Goal: Information Seeking & Learning: Learn about a topic

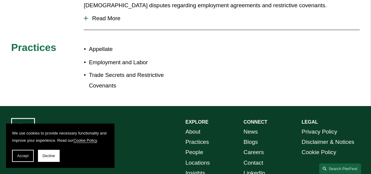
scroll to position [339, 0]
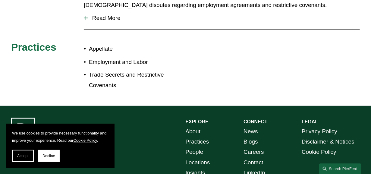
click at [86, 16] on div at bounding box center [86, 18] width 4 height 4
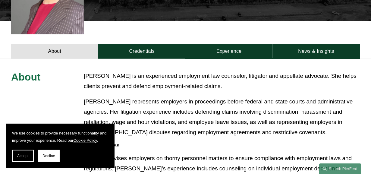
scroll to position [226, 0]
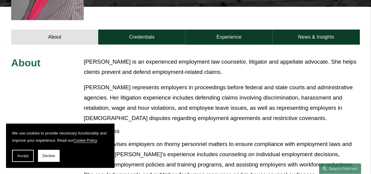
click at [226, 30] on link "Experience" at bounding box center [228, 37] width 87 height 15
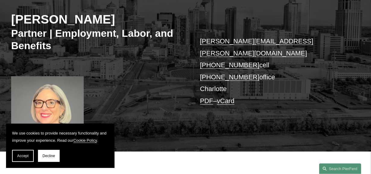
scroll to position [43, 0]
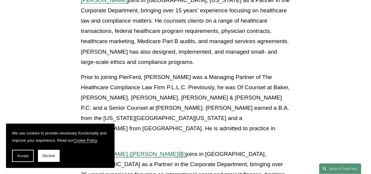
scroll to position [866, 0]
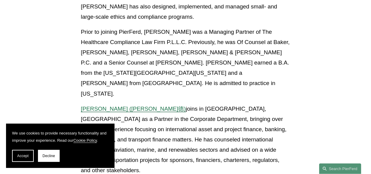
click at [17, 157] on button "Accept" at bounding box center [23, 156] width 22 height 12
